Goal: Communication & Community: Answer question/provide support

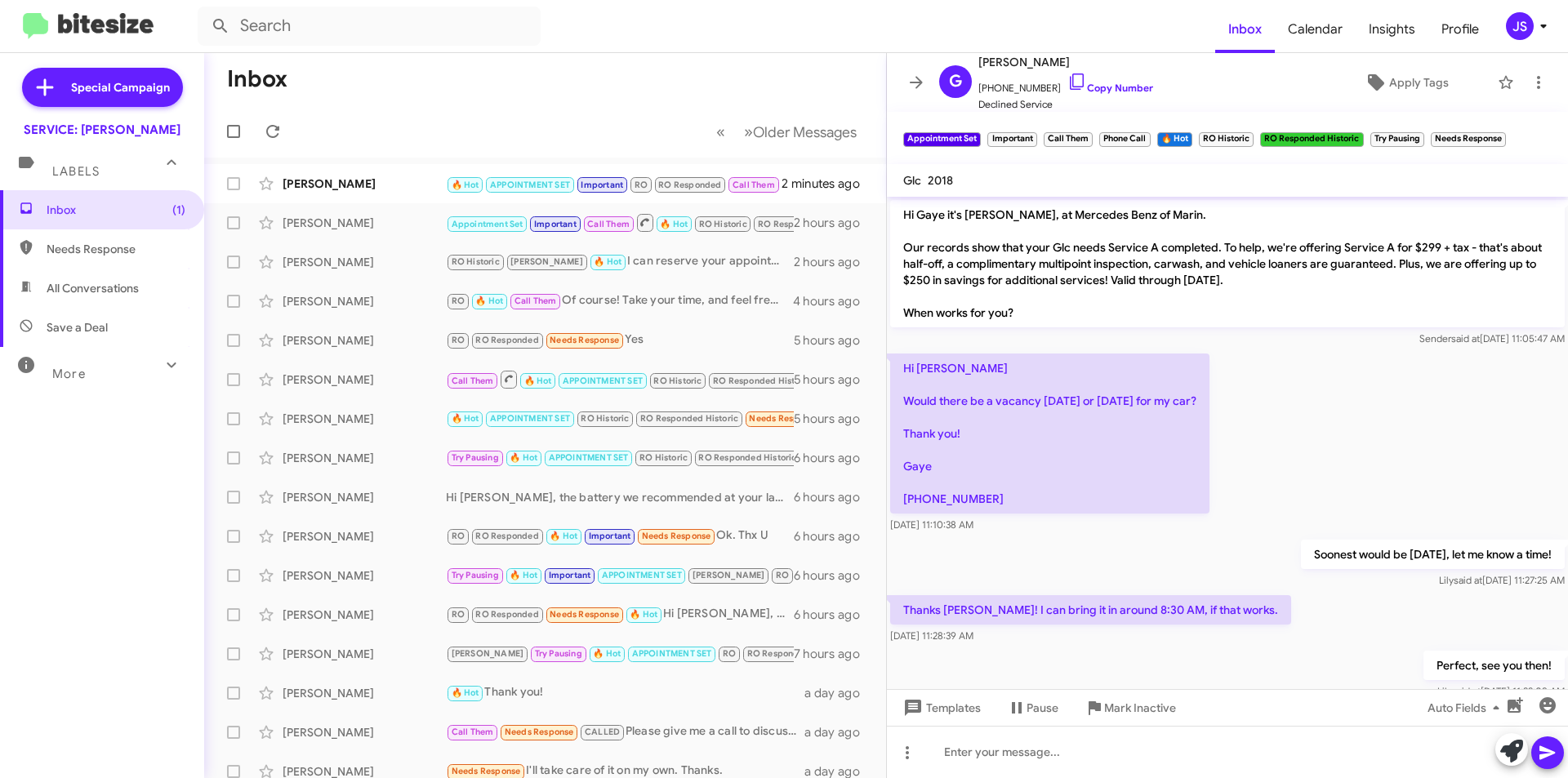
scroll to position [1410, 0]
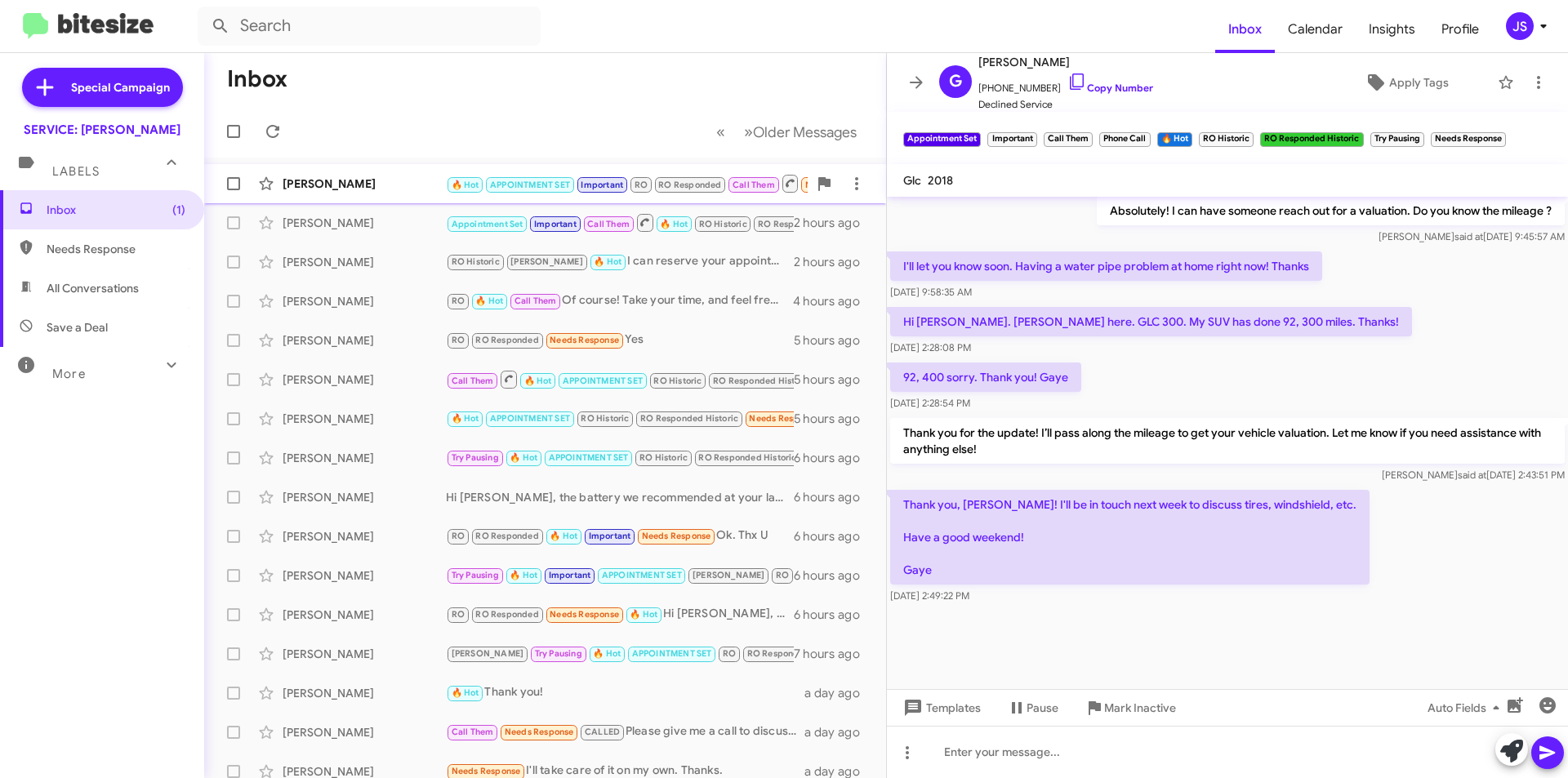
click at [338, 185] on div "[PERSON_NAME]" at bounding box center [365, 183] width 163 height 16
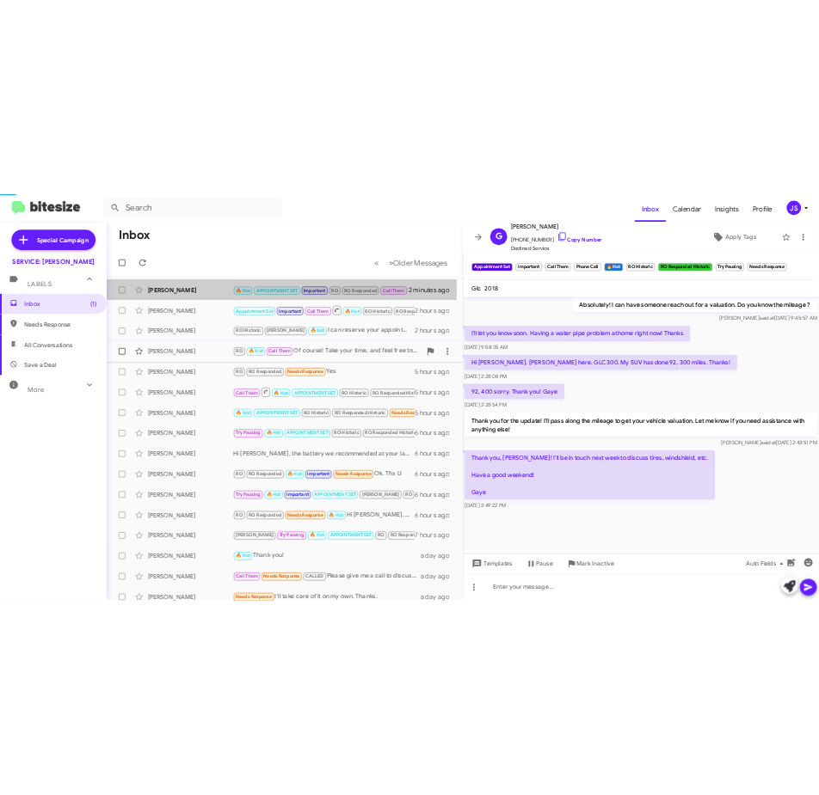
scroll to position [1121, 0]
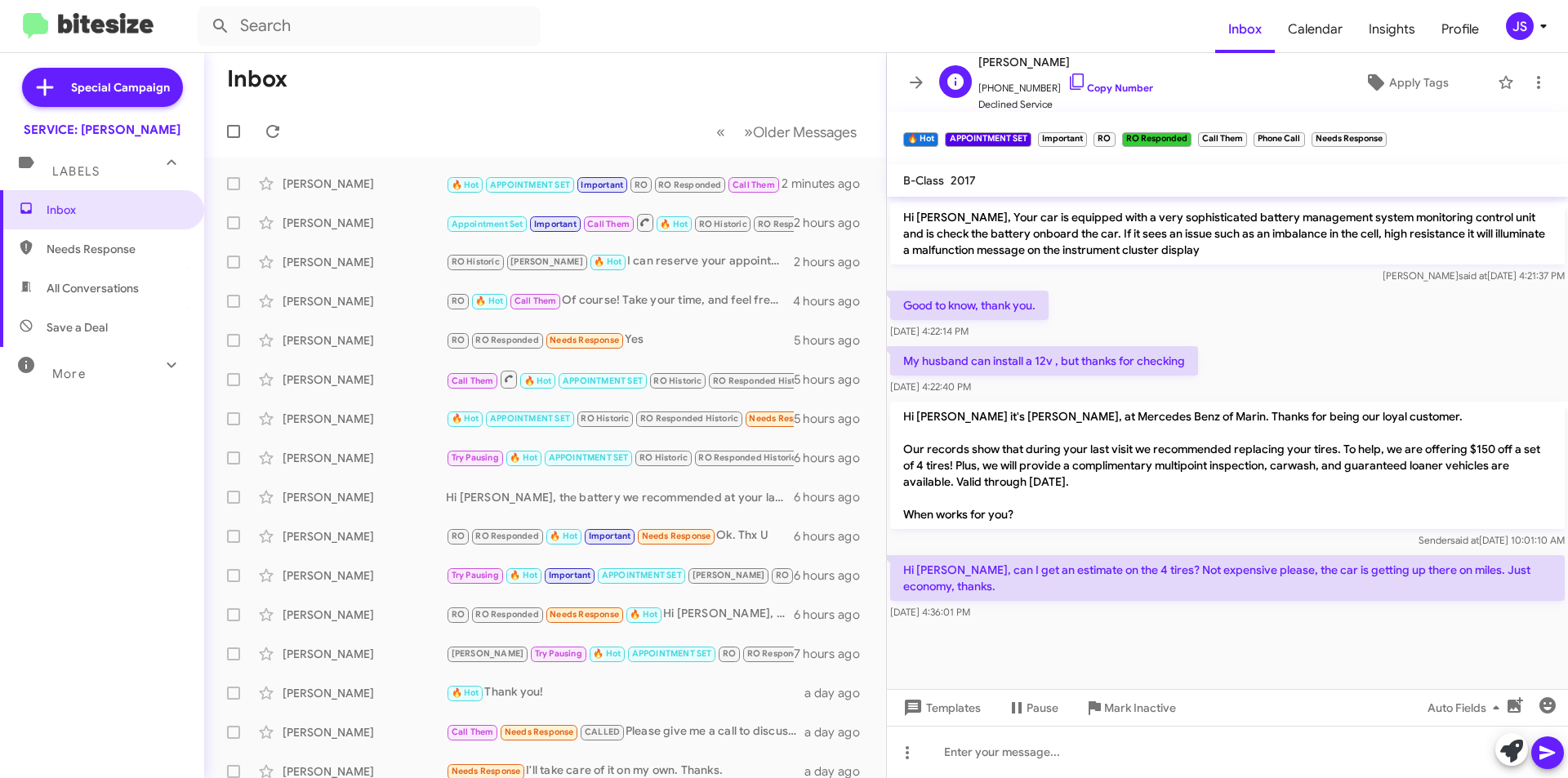
click at [1075, 79] on span "[PHONE_NUMBER] Copy Number" at bounding box center [1066, 85] width 175 height 25
click at [1067, 75] on icon at bounding box center [1077, 82] width 20 height 20
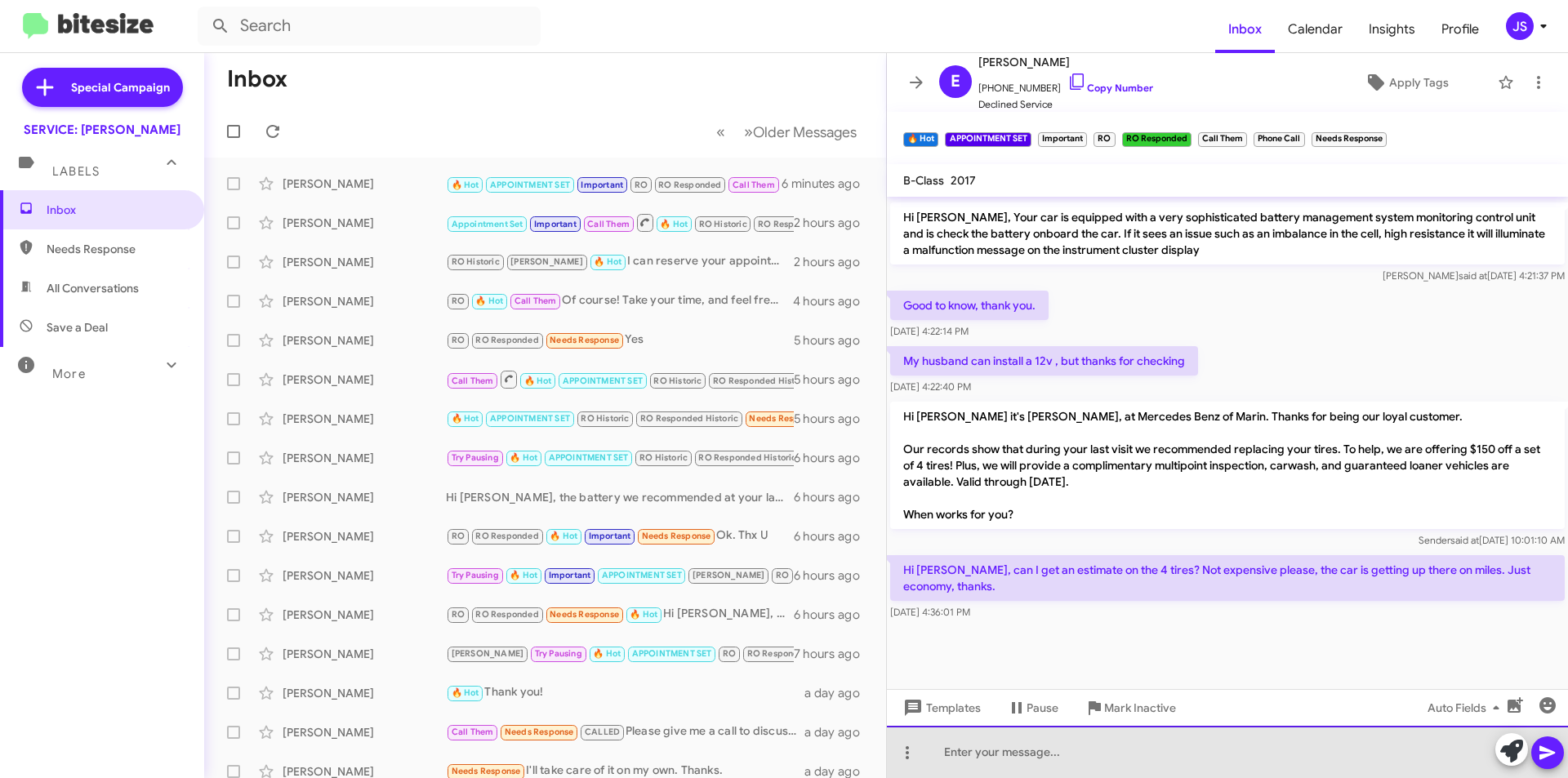
click at [1237, 764] on div at bounding box center [1227, 751] width 681 height 52
click at [1124, 747] on div at bounding box center [1227, 751] width 681 height 52
click at [1011, 756] on div "Hi [PERSON_NAME], the OEM tires" at bounding box center [1227, 751] width 681 height 52
click at [1070, 756] on div "Hi [PERSON_NAME], OEM tires" at bounding box center [1227, 751] width 681 height 52
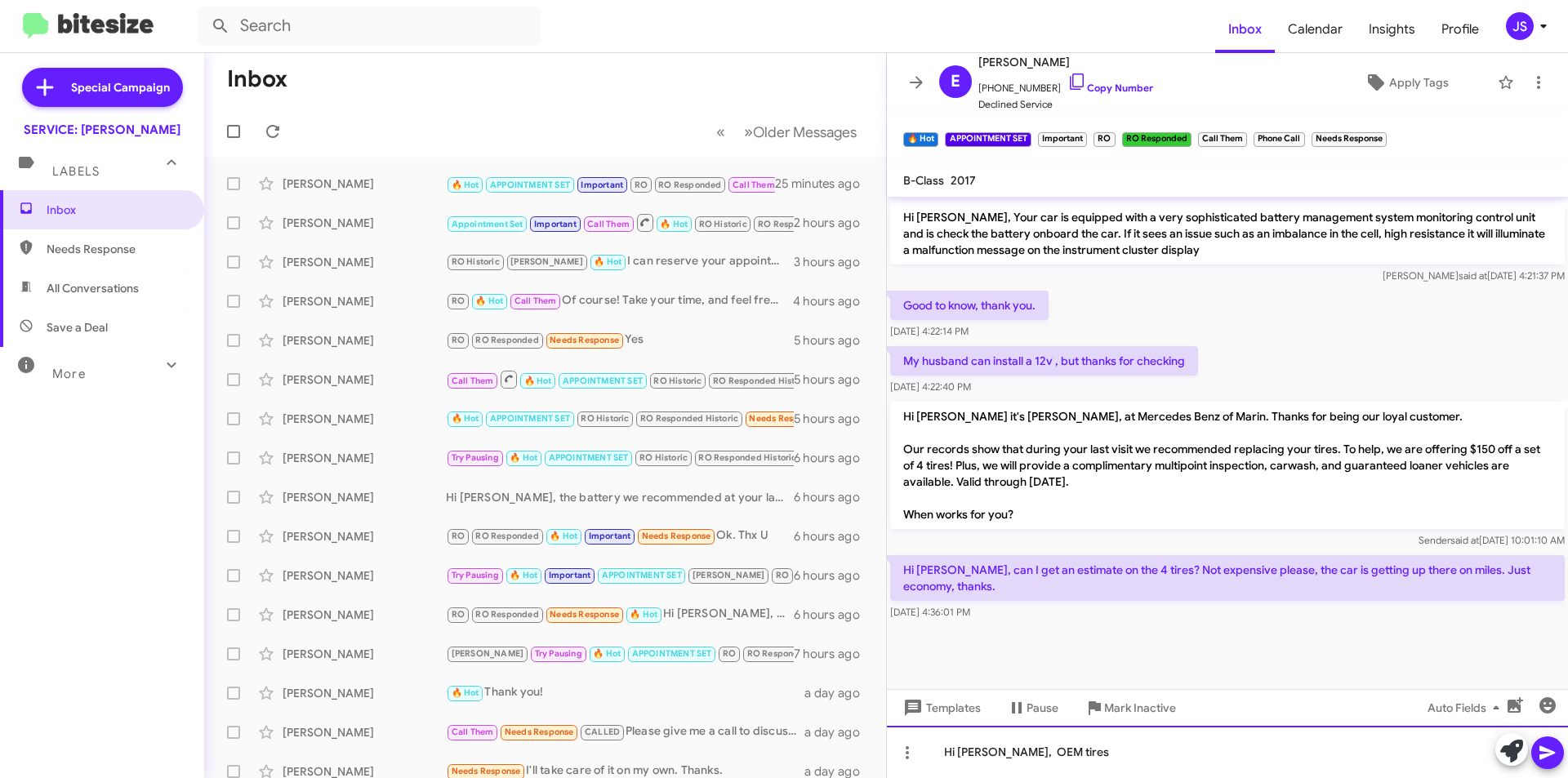
click at [1107, 739] on div "Hi [PERSON_NAME], OEM tires" at bounding box center [1227, 751] width 681 height 52
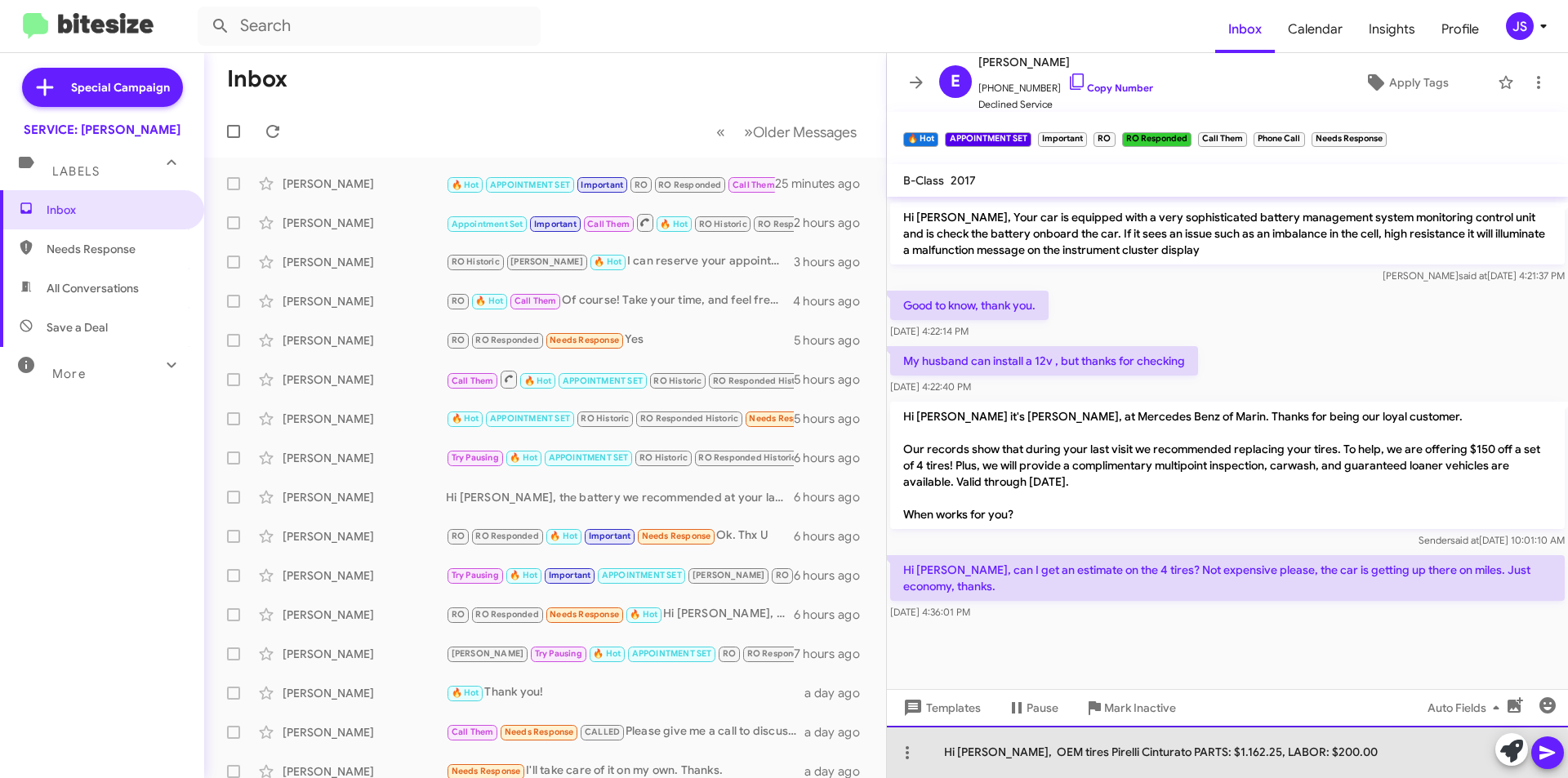
click at [1169, 755] on div "Hi [PERSON_NAME], OEM tires Pirelli Cinturato PARTS: $1.162.25, LABOR: $200.00" at bounding box center [1227, 751] width 681 height 52
drag, startPoint x: 1123, startPoint y: 752, endPoint x: 1094, endPoint y: 749, distance: 29.2
click at [1094, 749] on div "Hi [PERSON_NAME], OEM tires Pirelli Cinturato PARTS W/TAX: $1.162.25, LABOR: $2…" at bounding box center [1227, 751] width 681 height 52
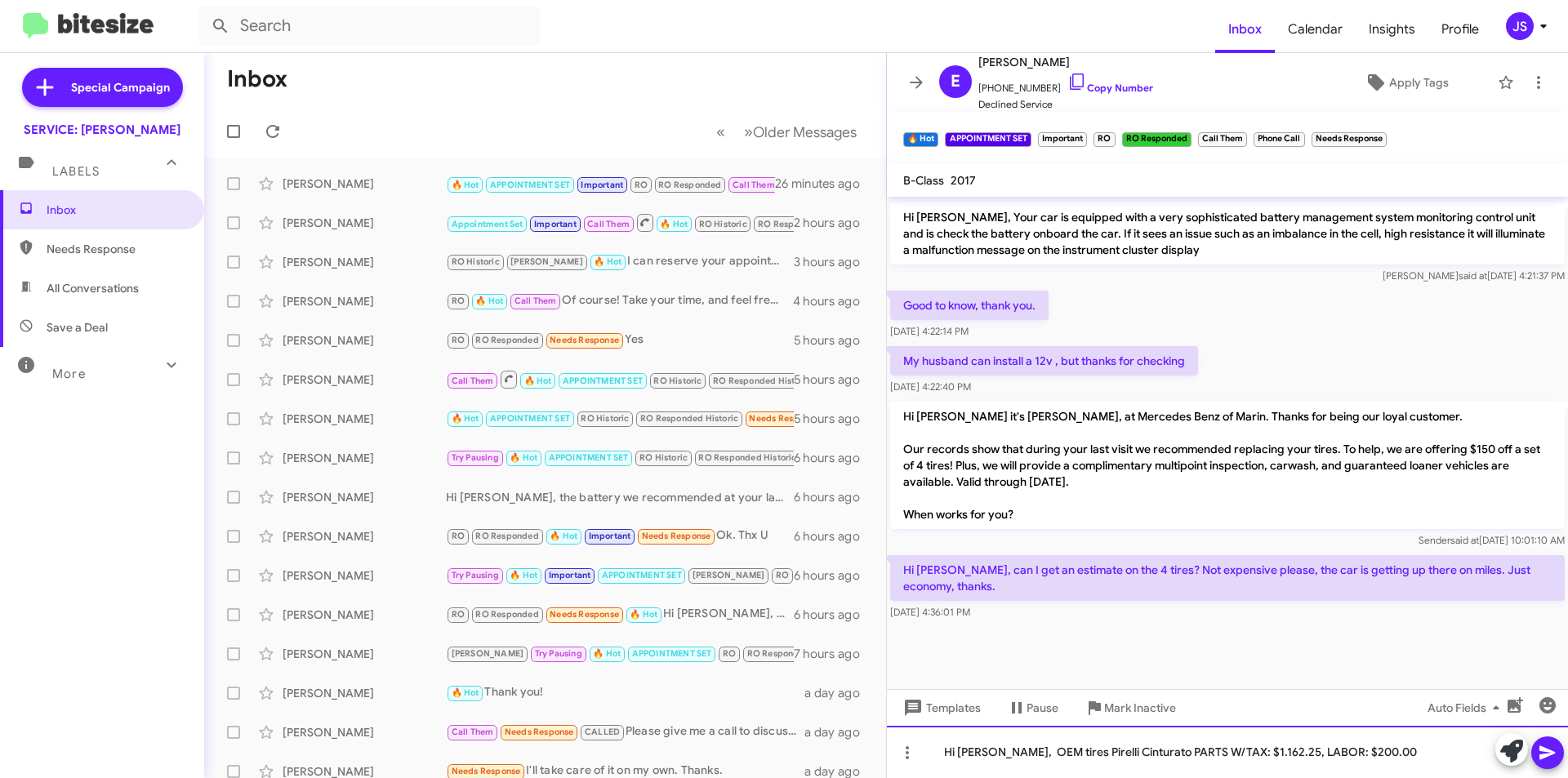
click at [1374, 753] on div "Hi [PERSON_NAME], OEM tires Pirelli Cinturato PARTS W/TAX: $1.162.25, LABOR: $2…" at bounding box center [1227, 751] width 681 height 52
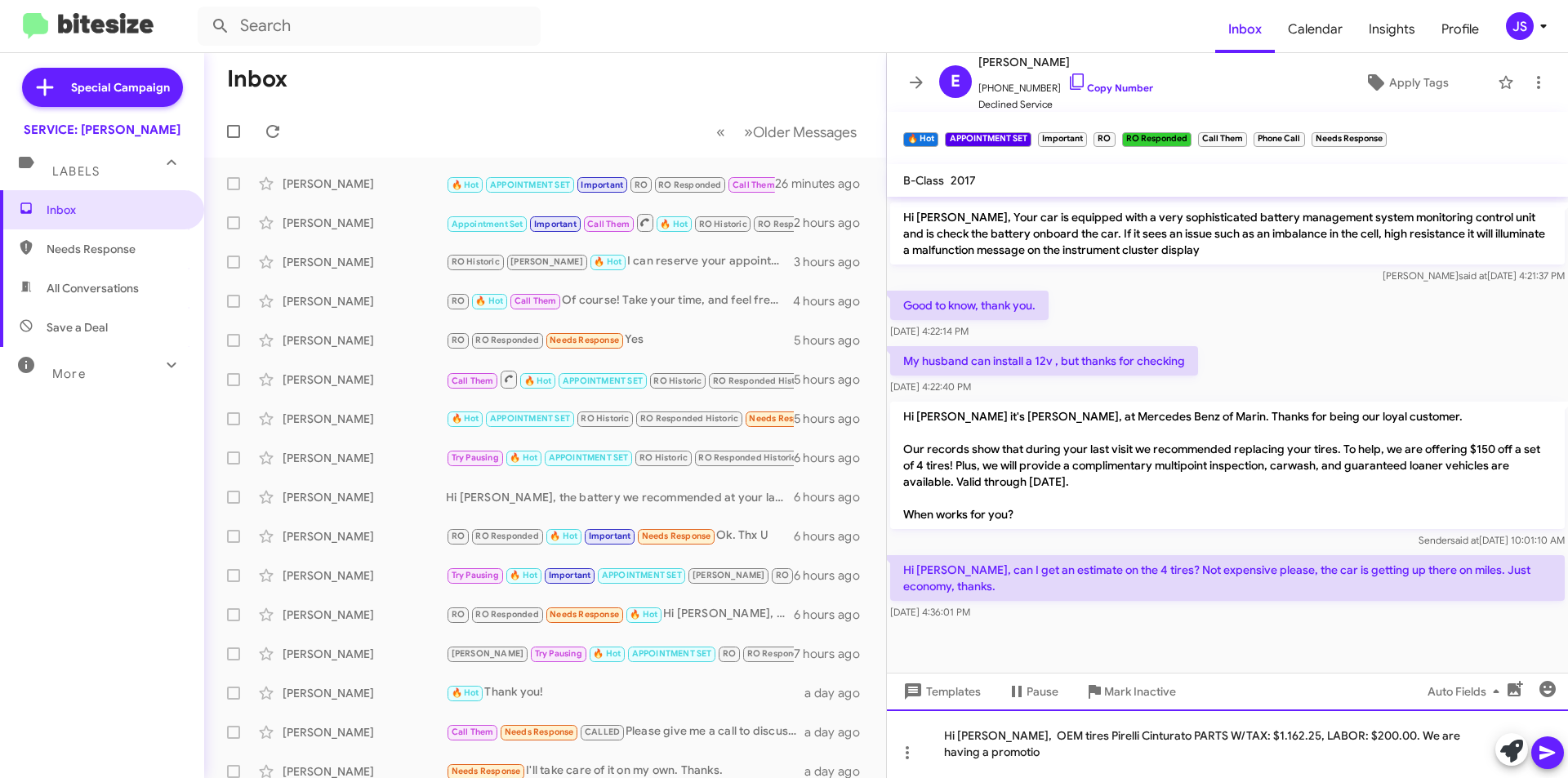
scroll to position [1081, 0]
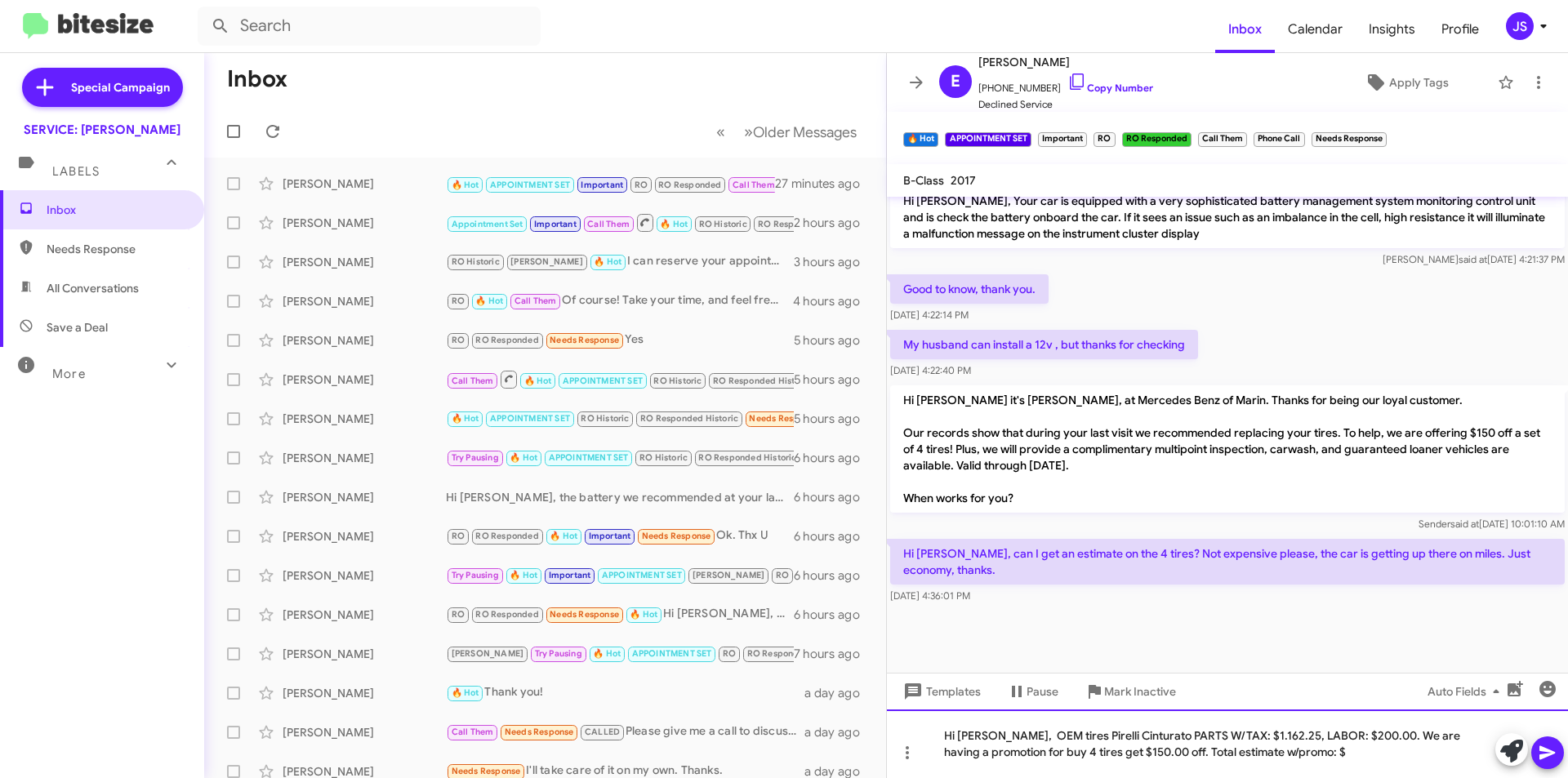
click at [1391, 752] on div "Hi [PERSON_NAME], OEM tires Pirelli Cinturato PARTS W/TAX: $1.162.25, LABOR: $2…" at bounding box center [1227, 744] width 681 height 68
click at [1228, 737] on div "Hi [PERSON_NAME], OEM tires Pirelli Cinturato PARTS W/TAX: $1.162.25, LABOR: $2…" at bounding box center [1227, 744] width 681 height 68
click at [1540, 748] on icon at bounding box center [1547, 752] width 20 height 20
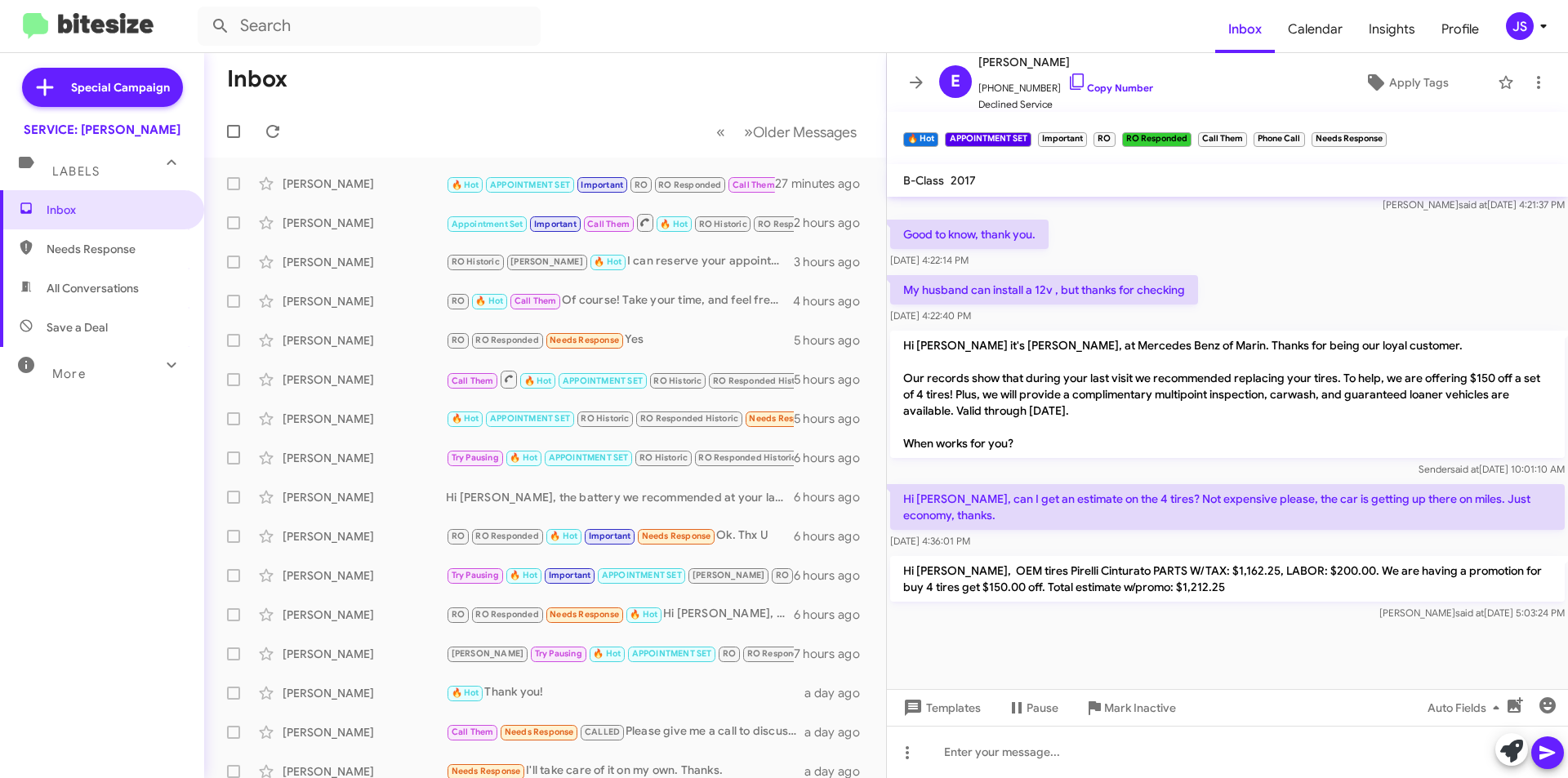
scroll to position [2896, 0]
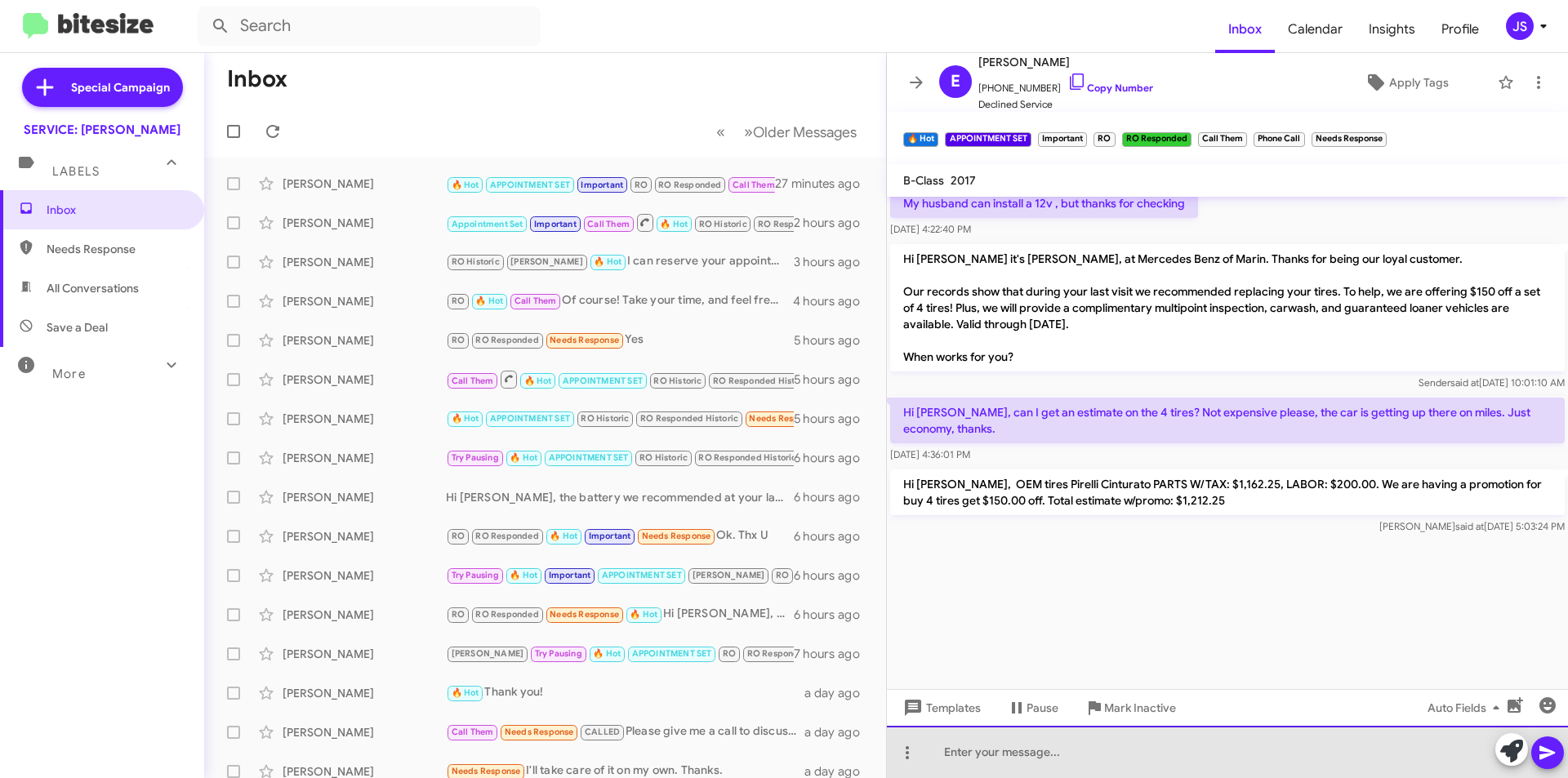
click at [1165, 758] on div at bounding box center [1227, 751] width 681 height 52
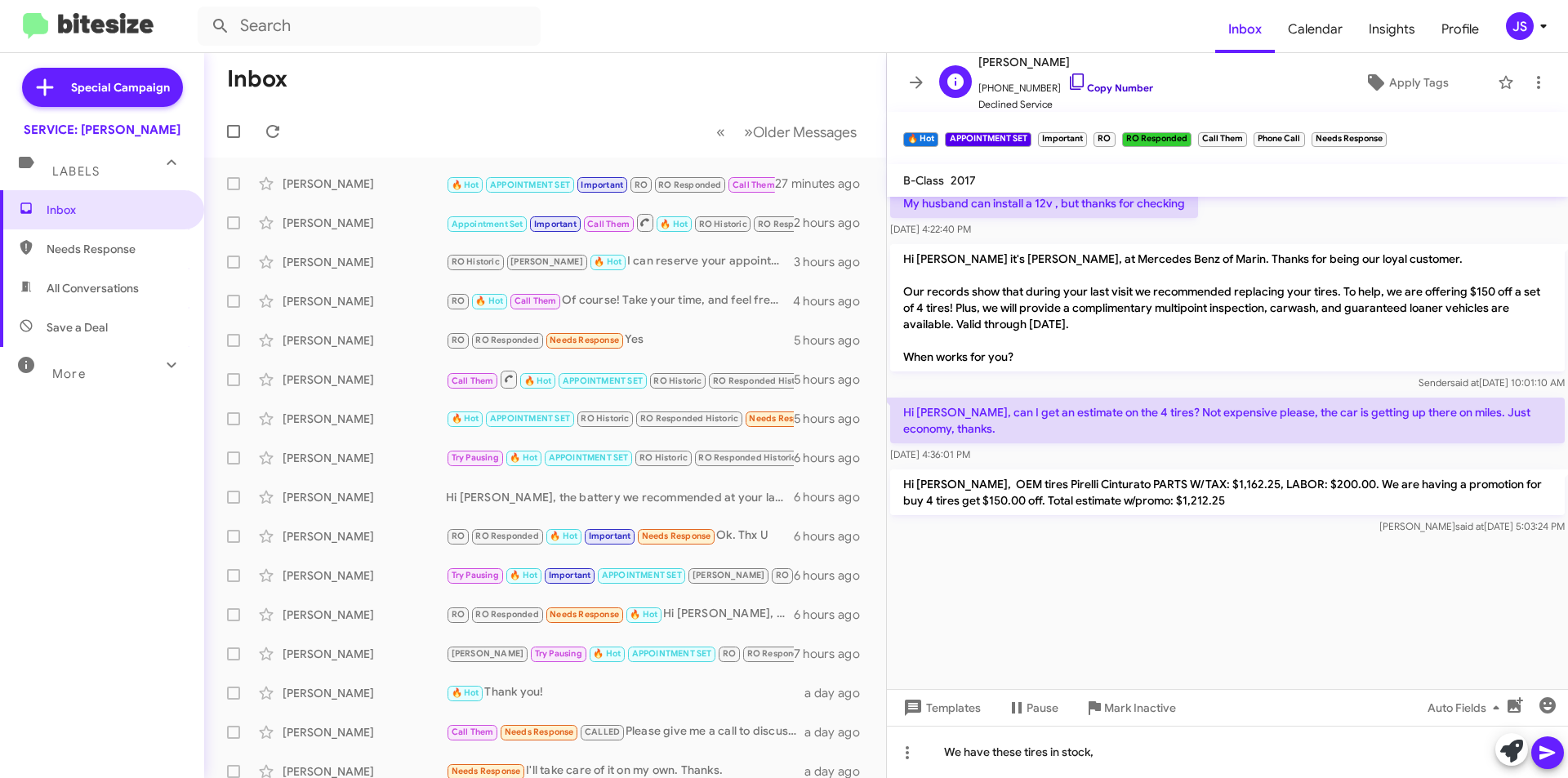
click at [1067, 81] on icon at bounding box center [1077, 82] width 20 height 20
click at [1196, 750] on div "We have these tires in stock," at bounding box center [1227, 751] width 681 height 52
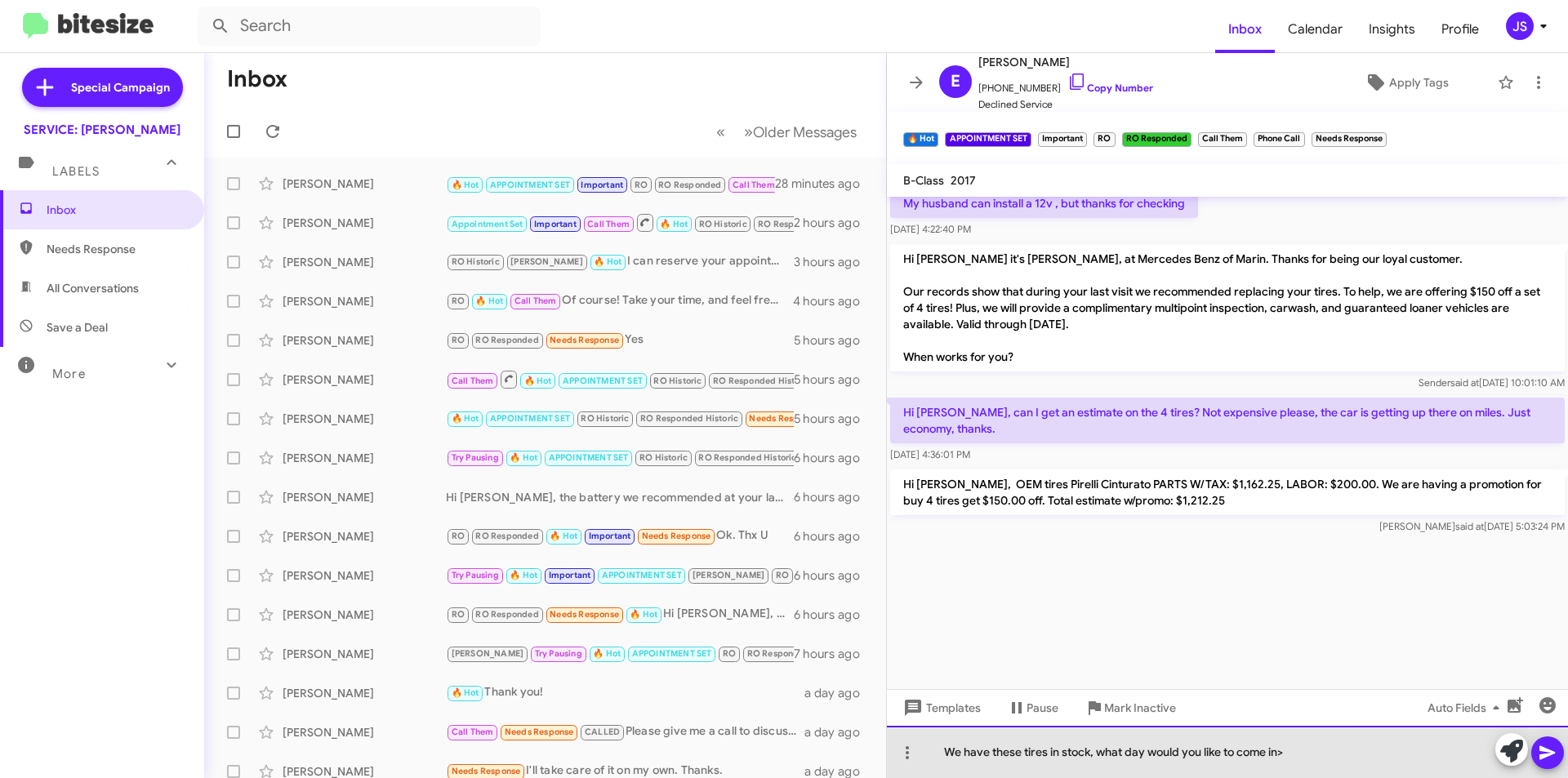
click at [1149, 750] on div "We have these tires in stock, what day would you like to come in>" at bounding box center [1227, 751] width 681 height 52
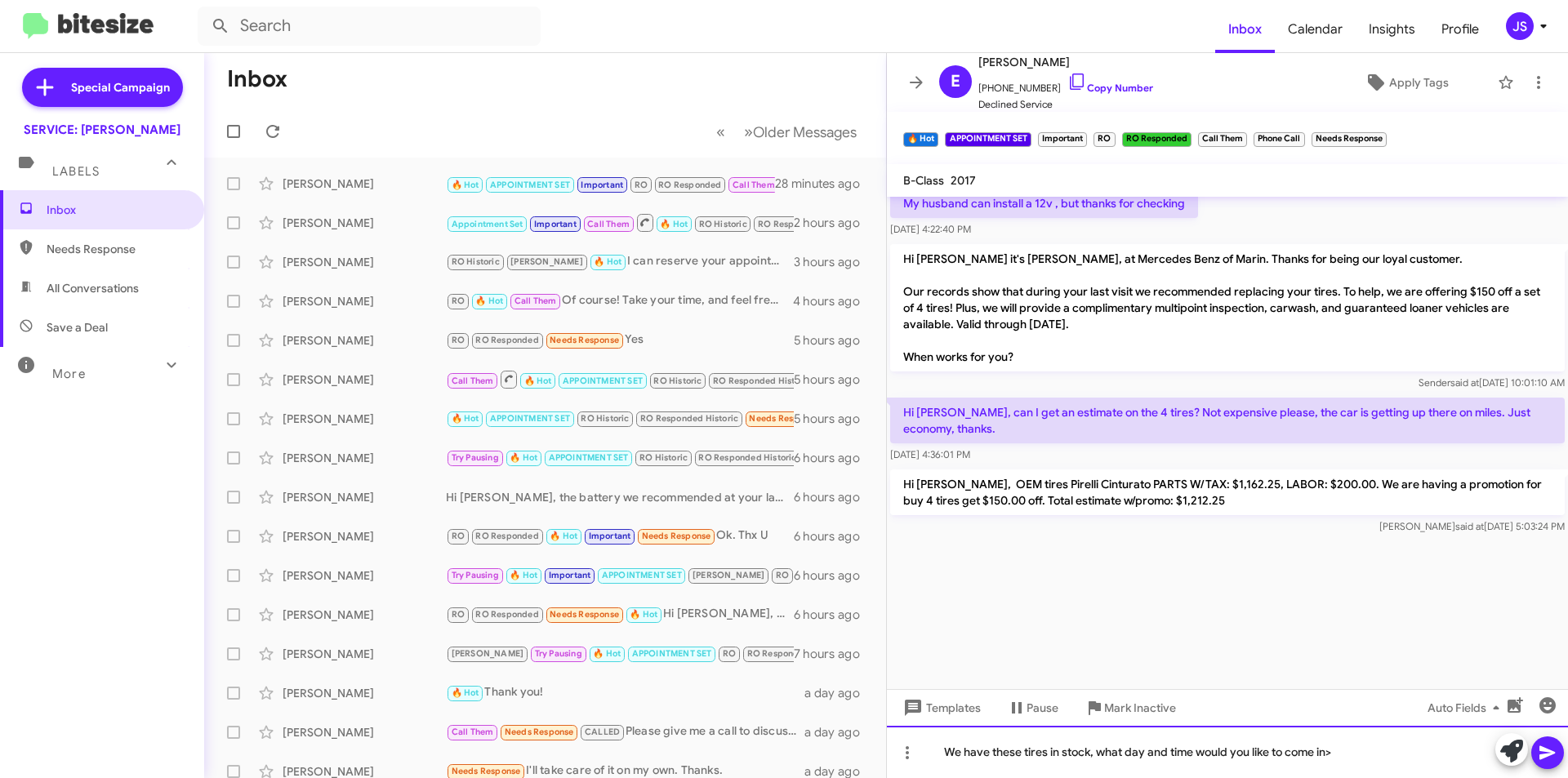
click at [1349, 751] on div "We have these tires in stock, what day and time would you like to come in>" at bounding box center [1227, 751] width 681 height 52
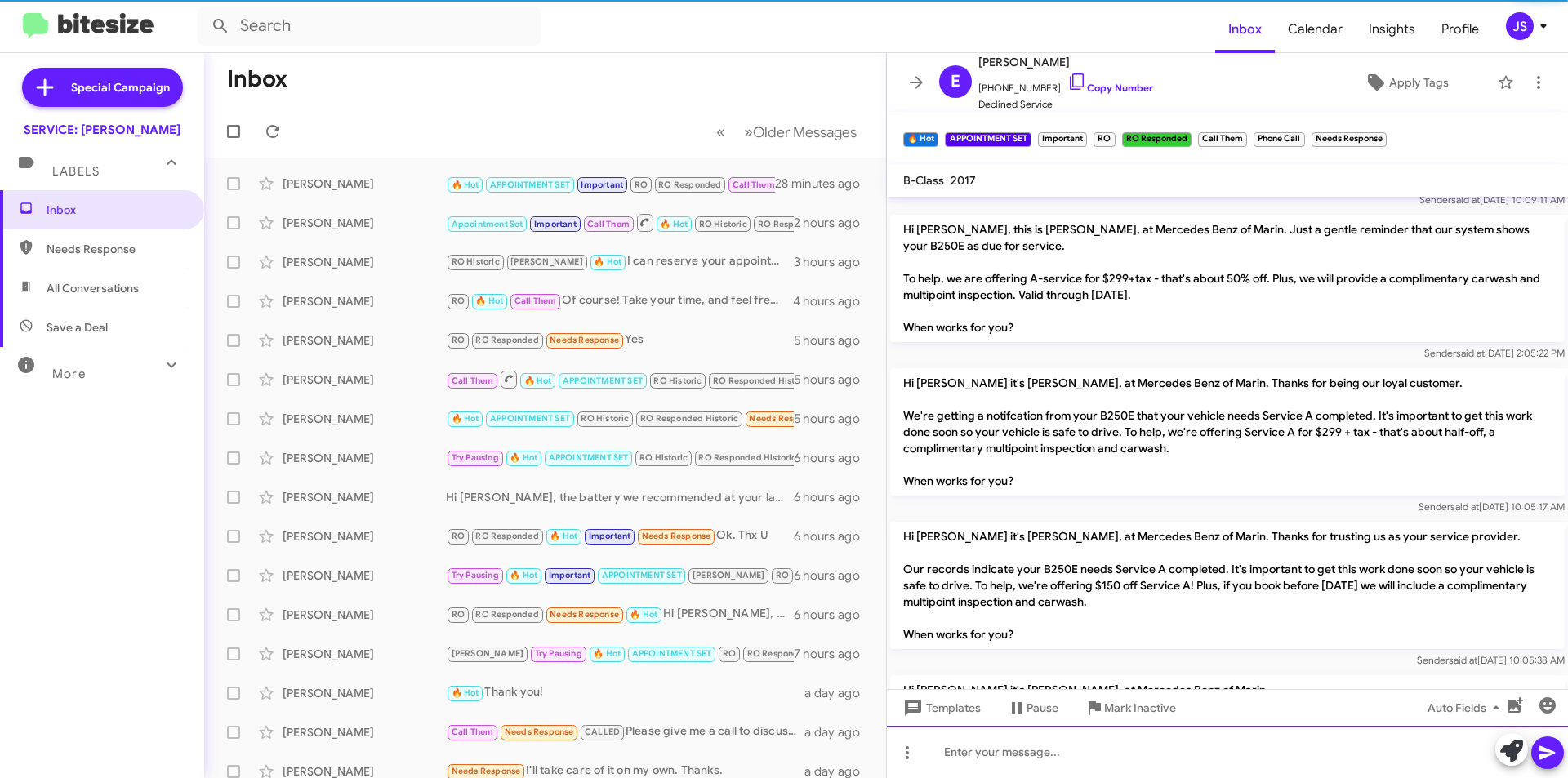
scroll to position [0, 0]
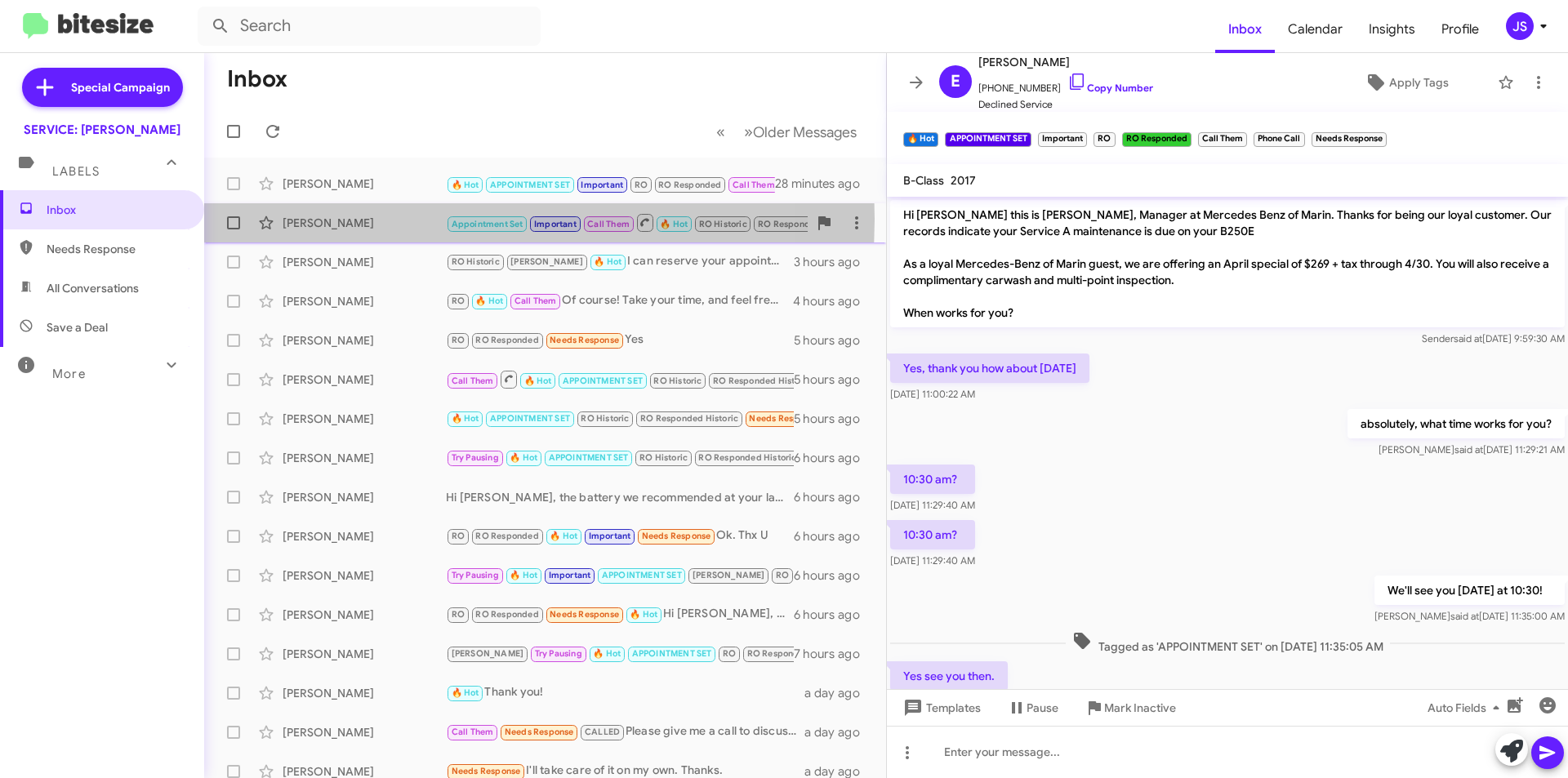
click at [420, 218] on div "[PERSON_NAME]" at bounding box center [365, 222] width 163 height 16
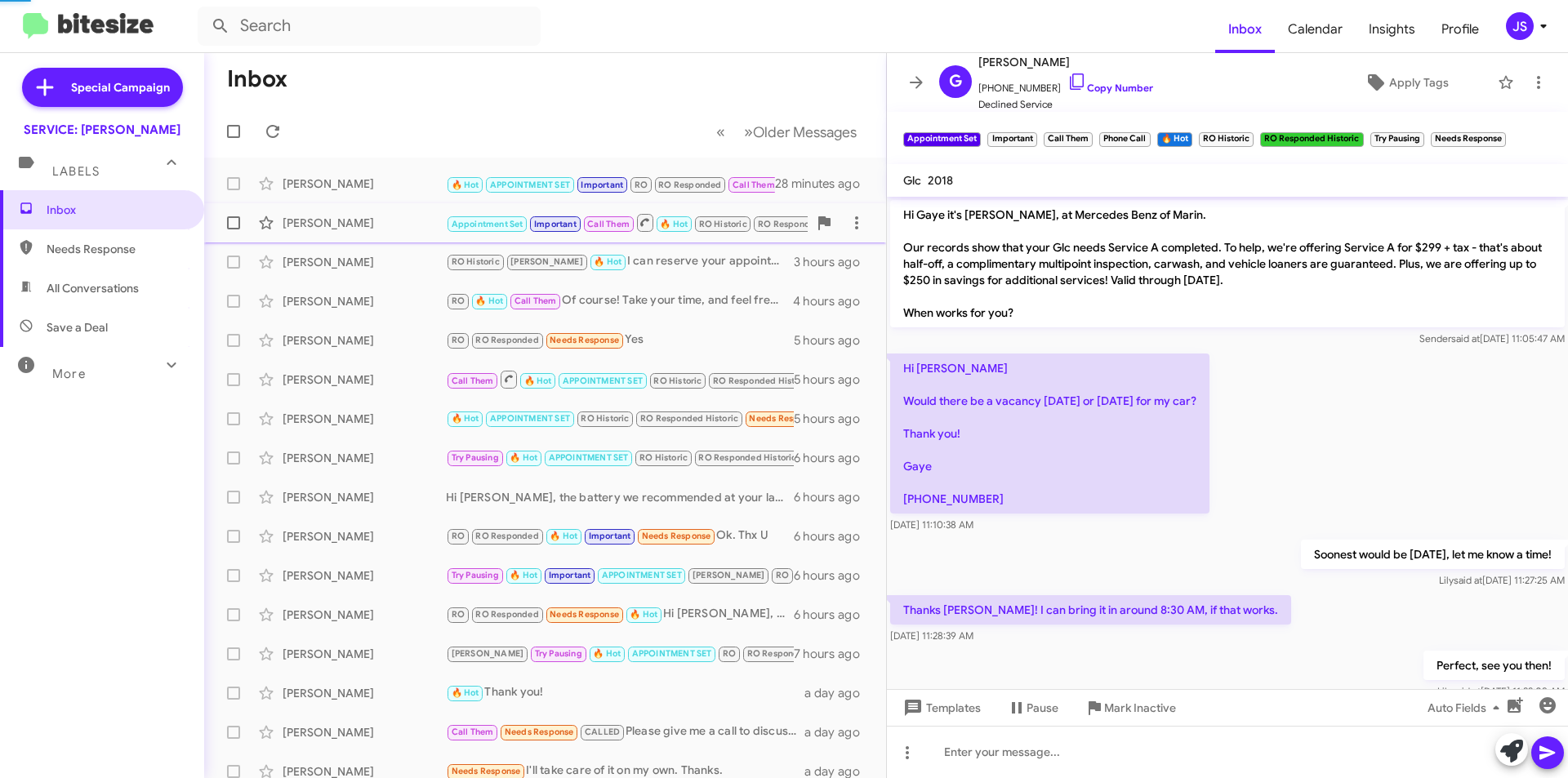
scroll to position [1410, 0]
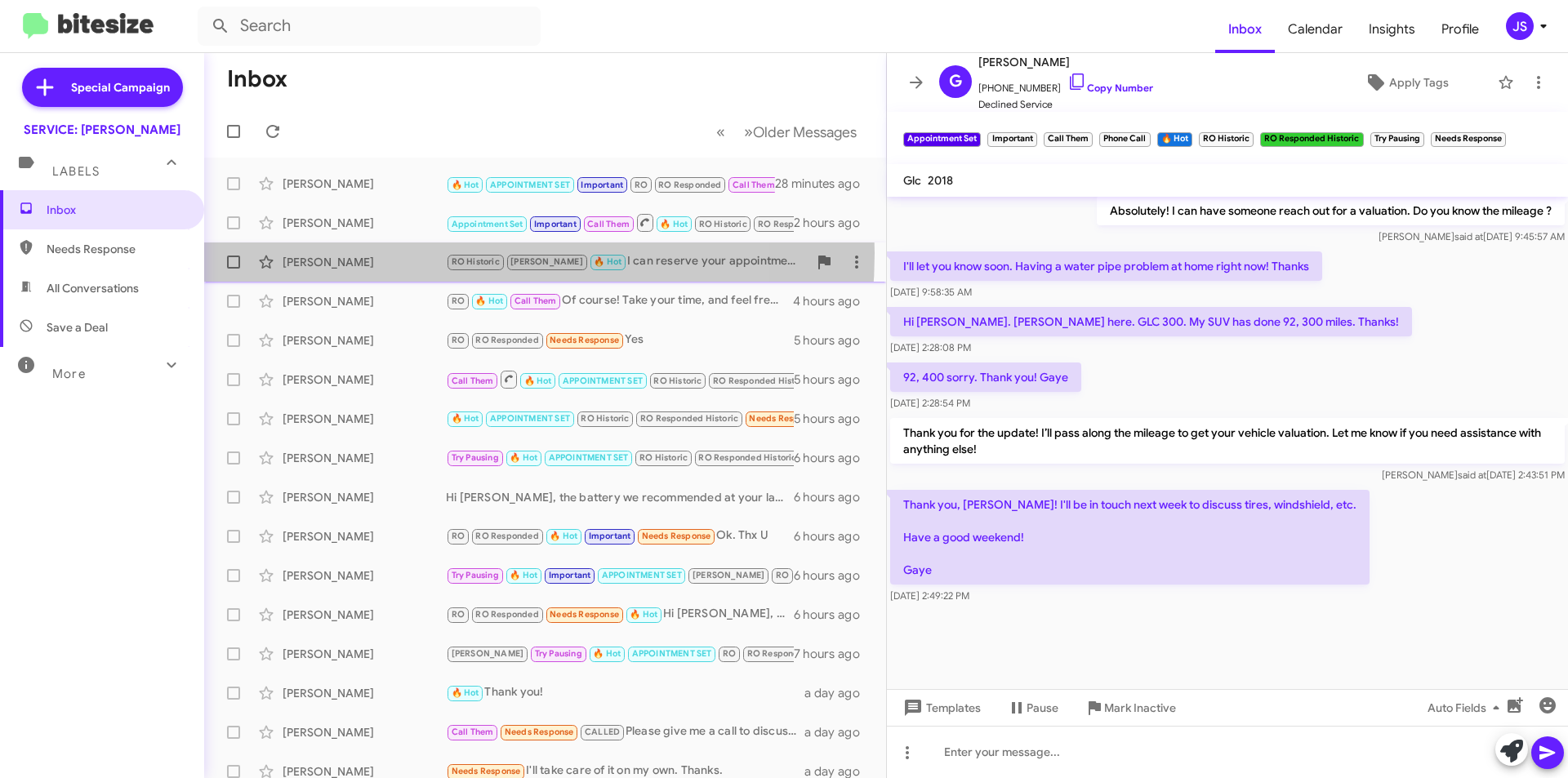
click at [406, 254] on div "[PERSON_NAME] RO Historic [PERSON_NAME] 🔥 Hot I can reserve your appointment fo…" at bounding box center [545, 262] width 655 height 32
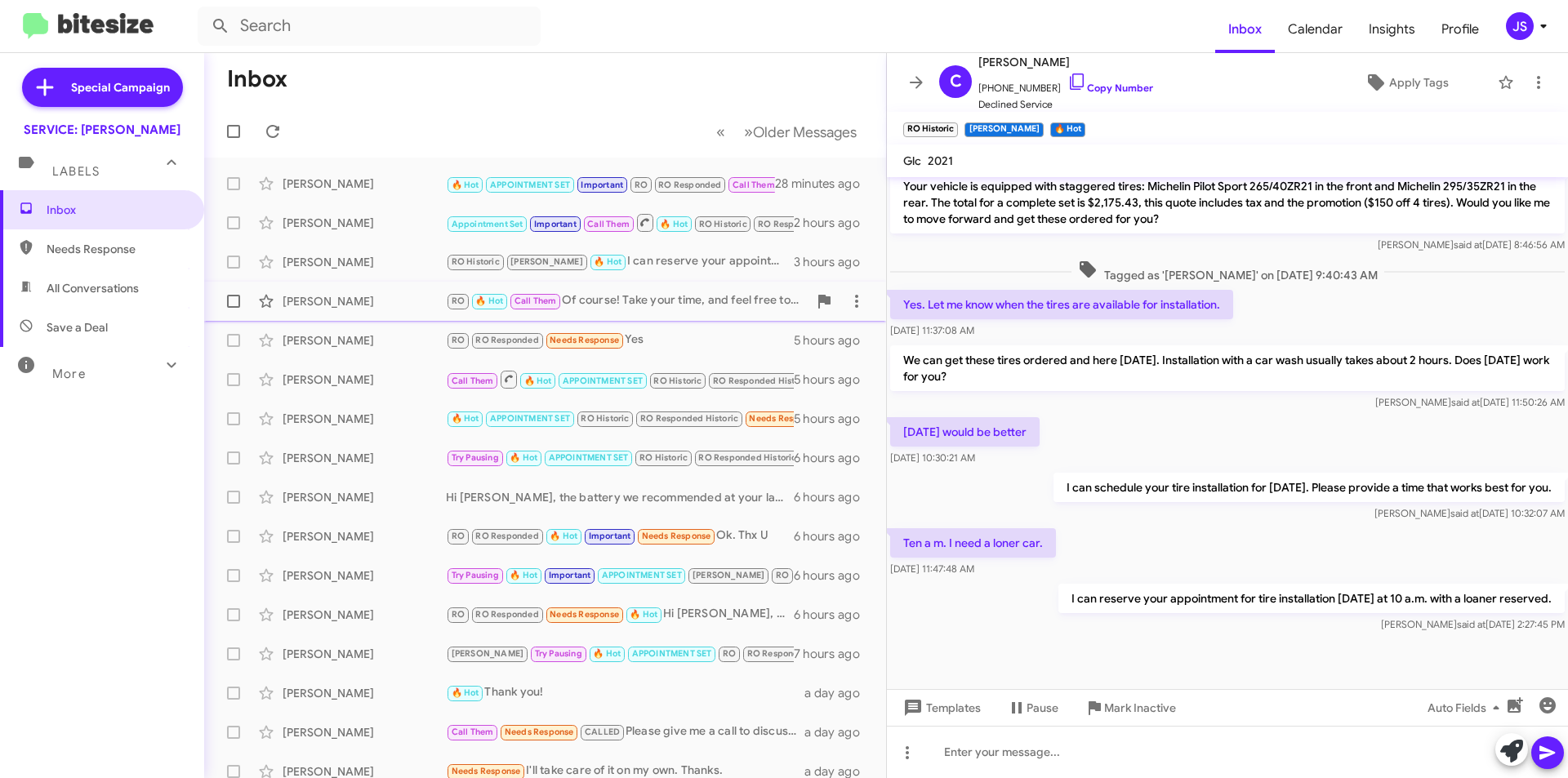
click at [387, 300] on div "[PERSON_NAME]" at bounding box center [365, 301] width 163 height 16
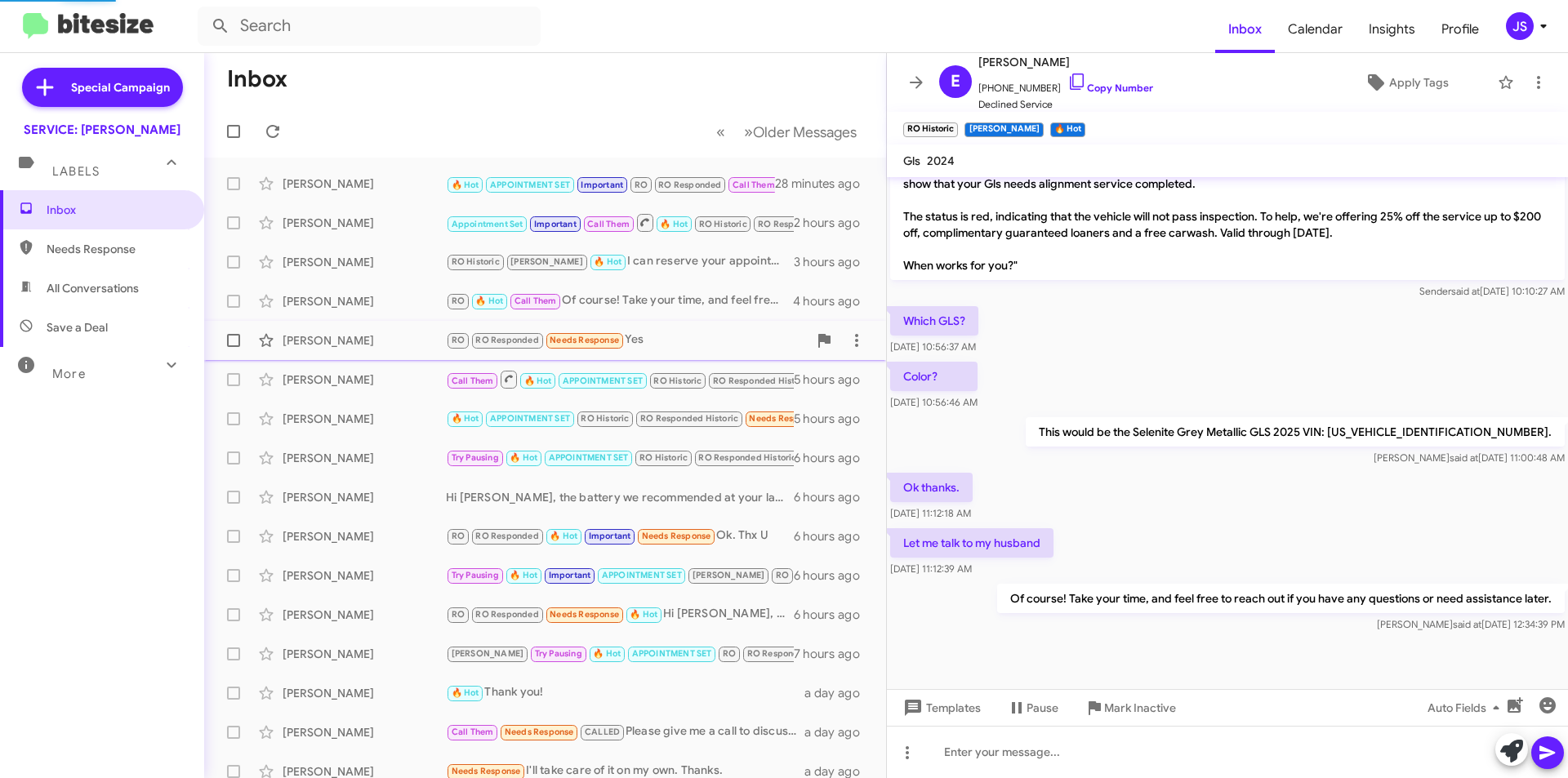
scroll to position [761, 0]
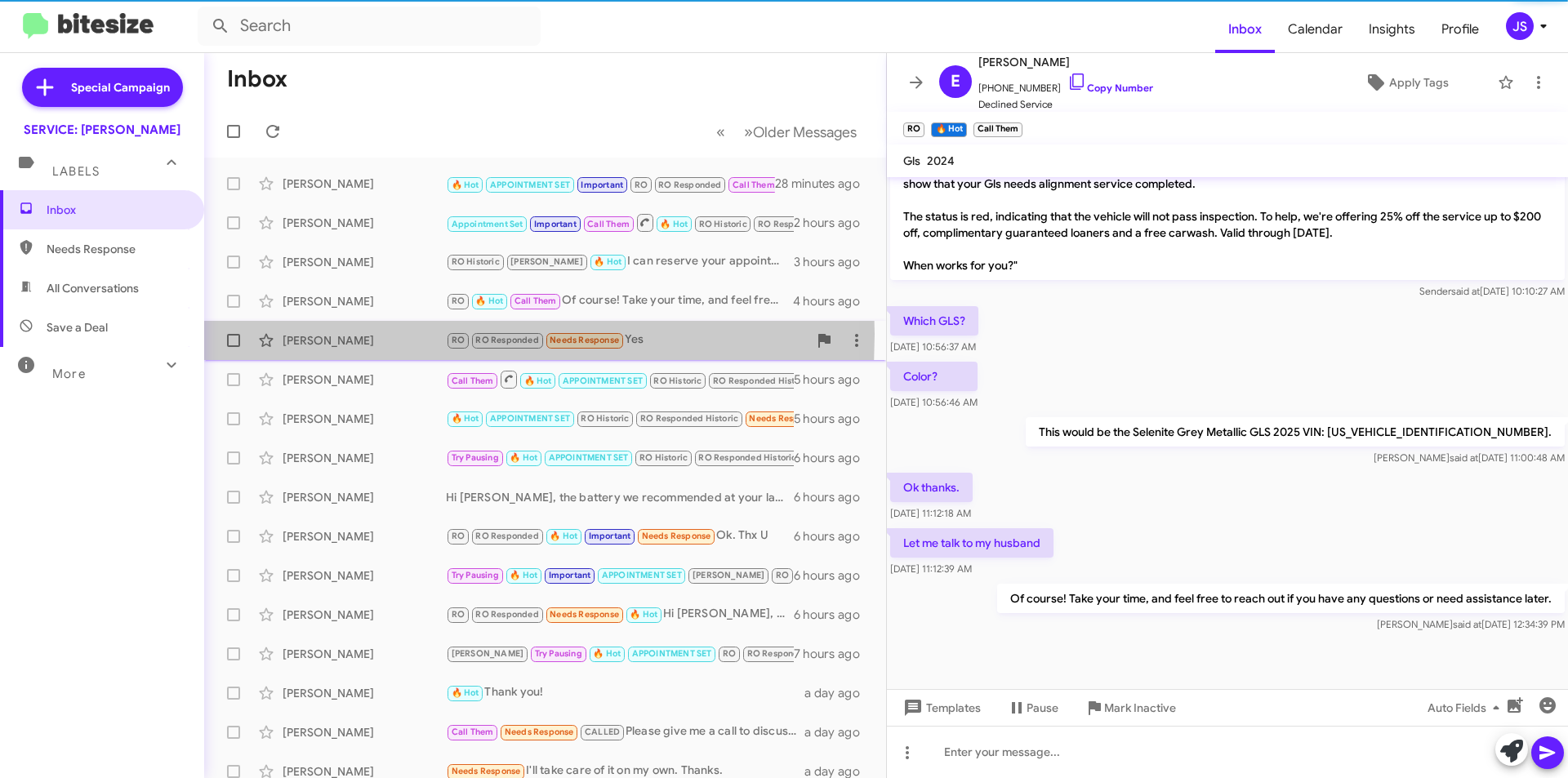
click at [348, 334] on div "[PERSON_NAME]" at bounding box center [365, 340] width 163 height 16
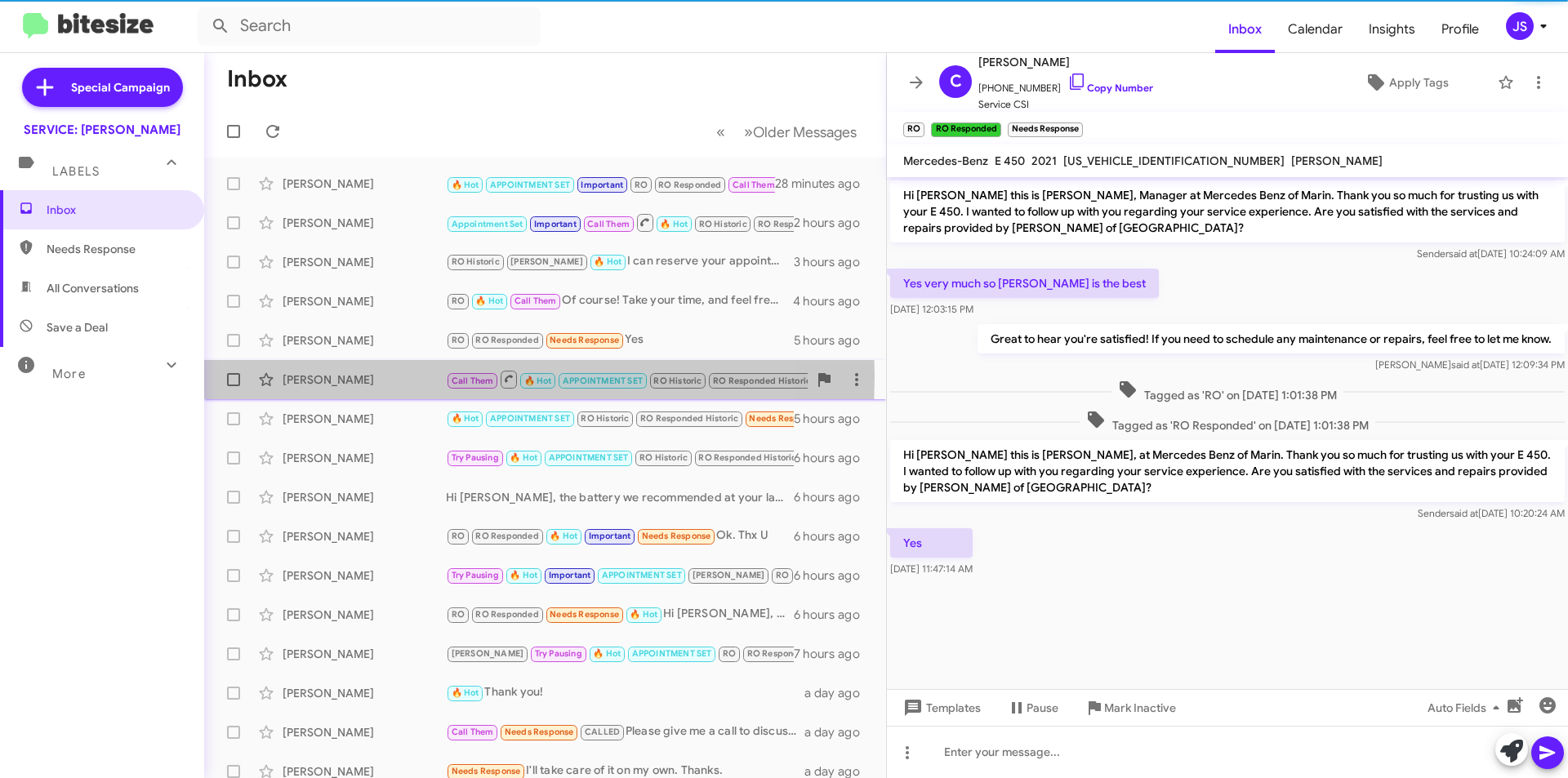
click at [315, 376] on div "[PERSON_NAME]" at bounding box center [365, 379] width 163 height 16
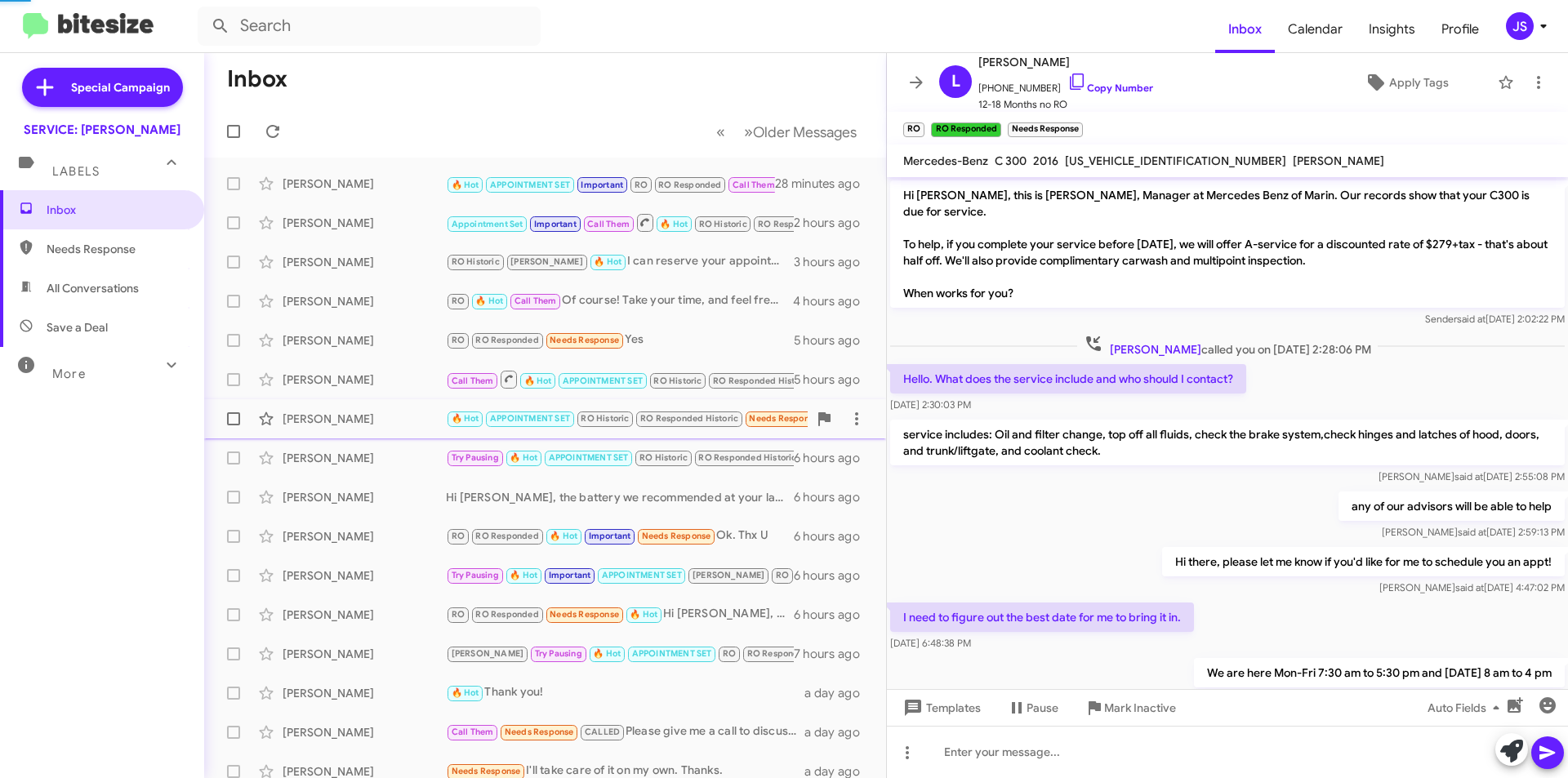
scroll to position [976, 0]
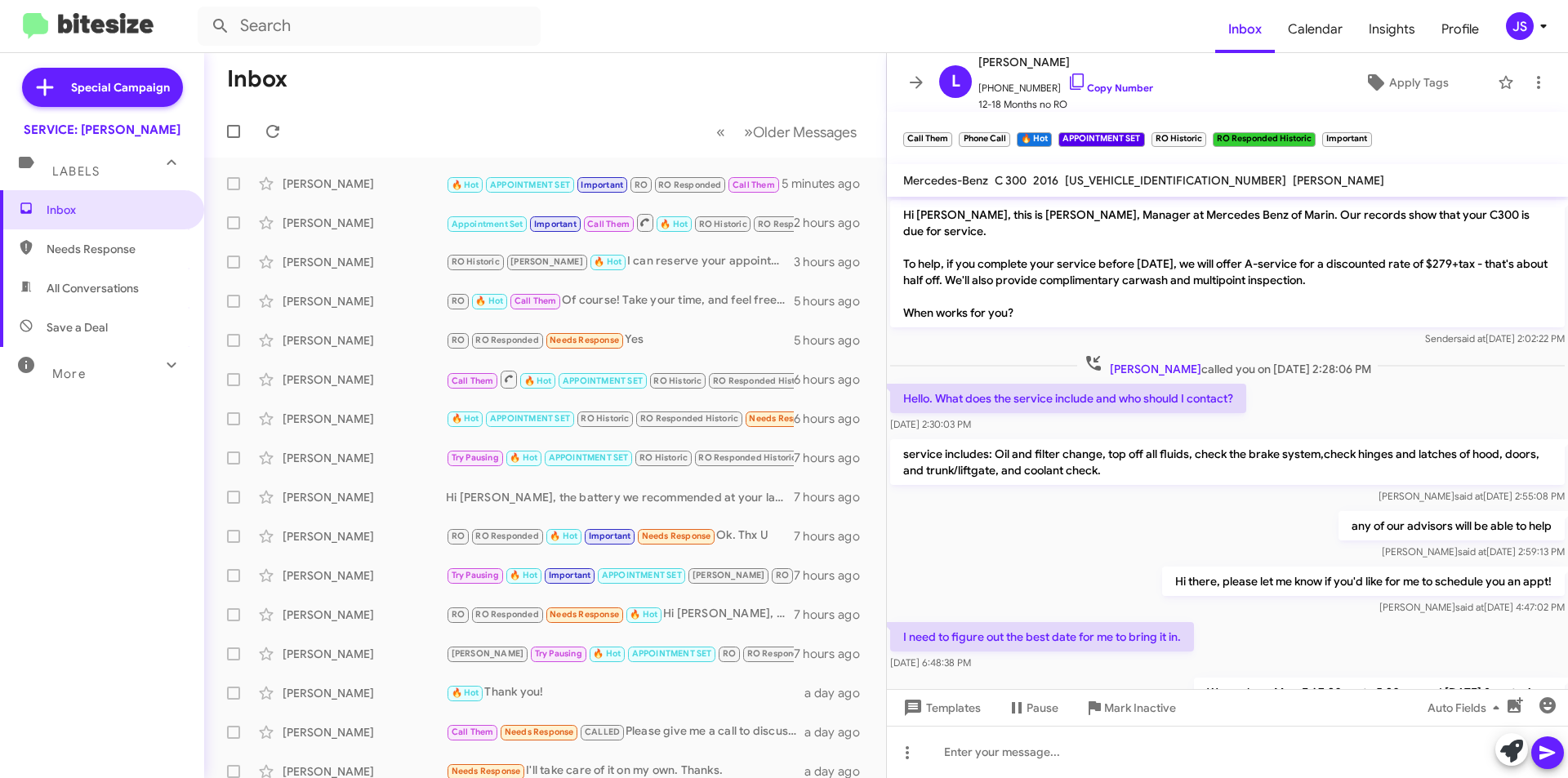
scroll to position [942, 0]
